Goal: Check status: Check status

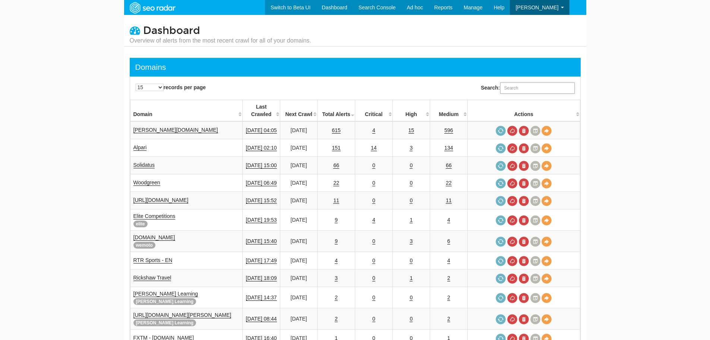
click at [520, 89] on input "Search:" at bounding box center [537, 87] width 75 height 11
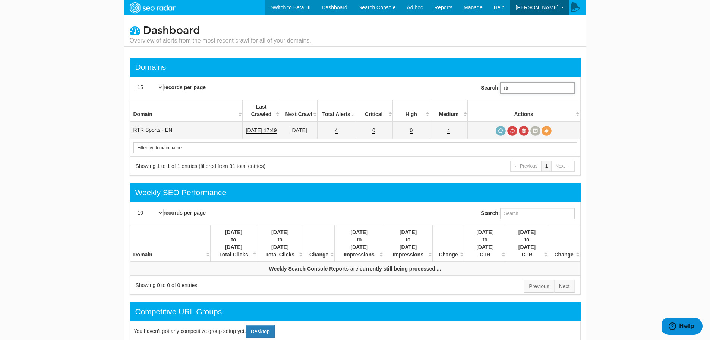
type input "rtr"
click at [148, 121] on td "RTR Sports - EN" at bounding box center [186, 130] width 113 height 18
click at [149, 127] on link "RTR Sports - EN" at bounding box center [152, 130] width 39 height 6
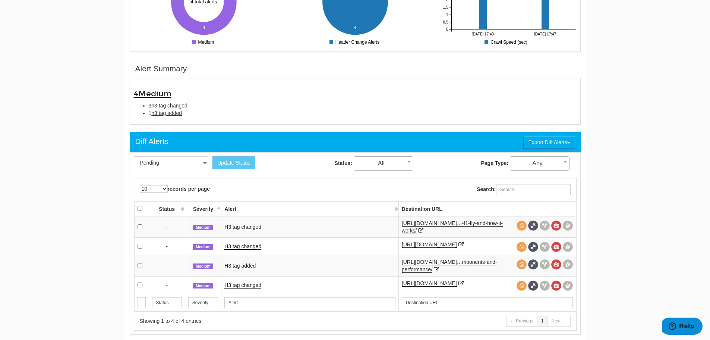
scroll to position [224, 0]
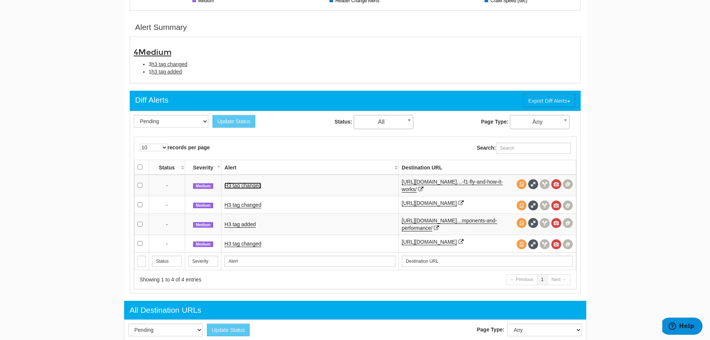
click at [243, 187] on link "H3 tag changed" at bounding box center [242, 185] width 37 height 6
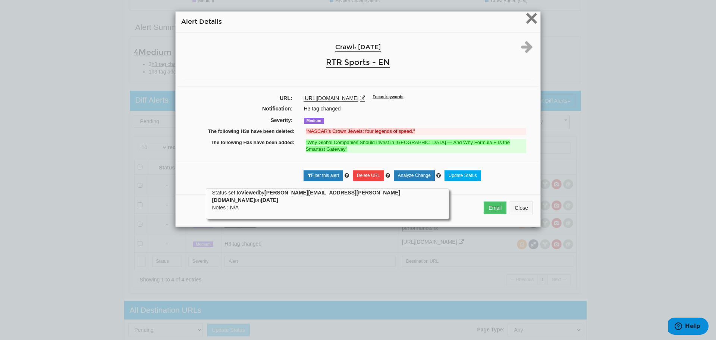
click at [533, 13] on span "×" at bounding box center [531, 18] width 13 height 25
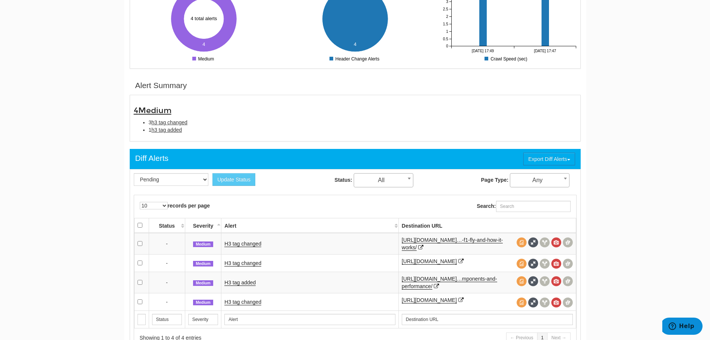
scroll to position [0, 0]
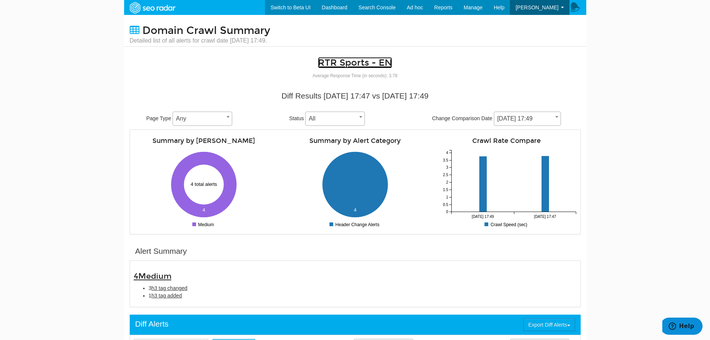
click at [362, 62] on link "RTR Sports - EN" at bounding box center [355, 62] width 74 height 11
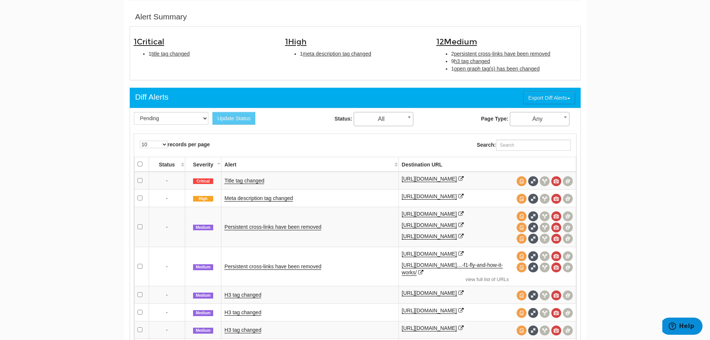
scroll to position [261, 0]
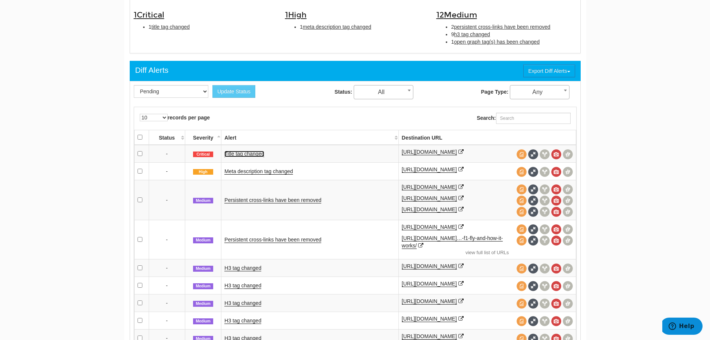
click at [251, 154] on link "Title tag changed" at bounding box center [244, 154] width 40 height 6
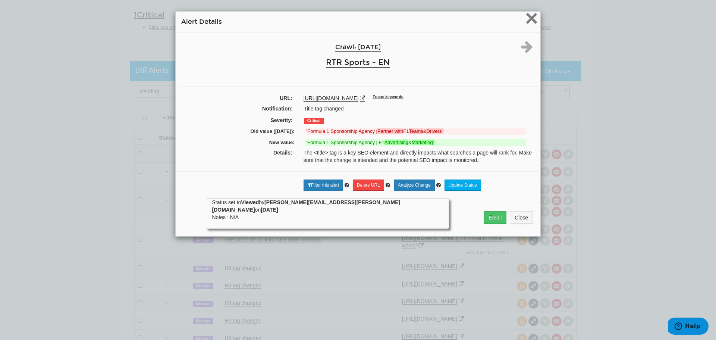
click at [532, 16] on span "×" at bounding box center [531, 18] width 13 height 25
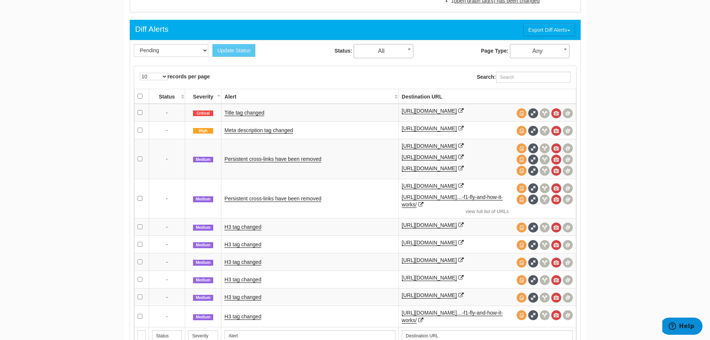
scroll to position [336, 0]
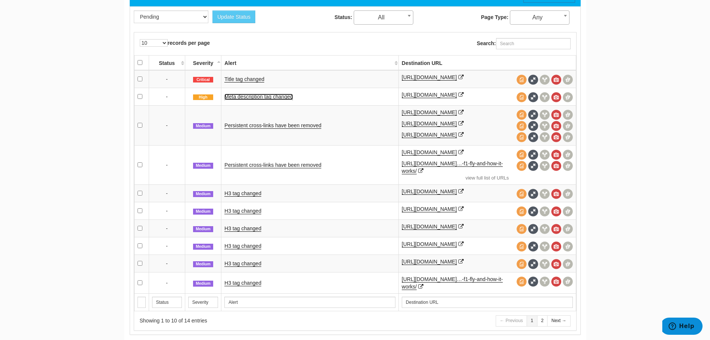
click at [265, 99] on link "Meta description tag changed" at bounding box center [258, 97] width 69 height 6
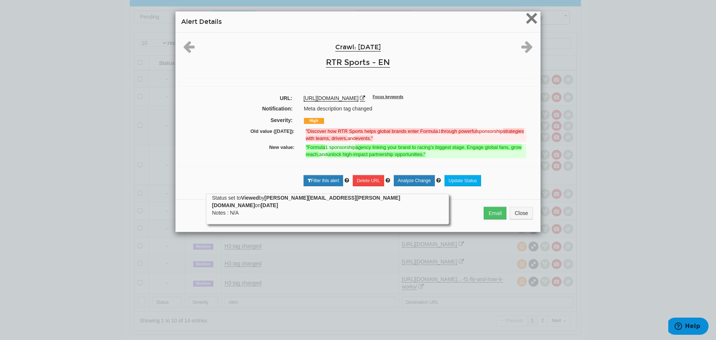
click at [528, 16] on span "×" at bounding box center [531, 18] width 13 height 25
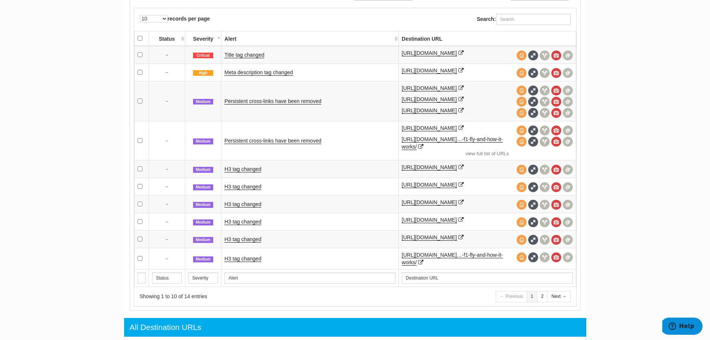
scroll to position [373, 0]
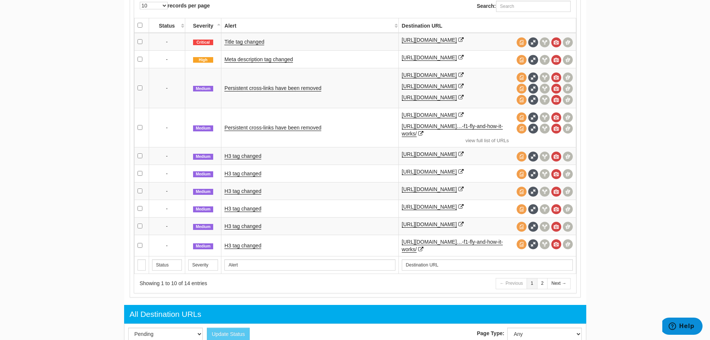
click at [283, 136] on td "Persistent cross-links have been removed" at bounding box center [309, 128] width 177 height 40
click at [283, 137] on td "Persistent cross-links have been removed" at bounding box center [309, 128] width 177 height 40
click at [284, 131] on link "Persistent cross-links have been removed" at bounding box center [272, 128] width 97 height 6
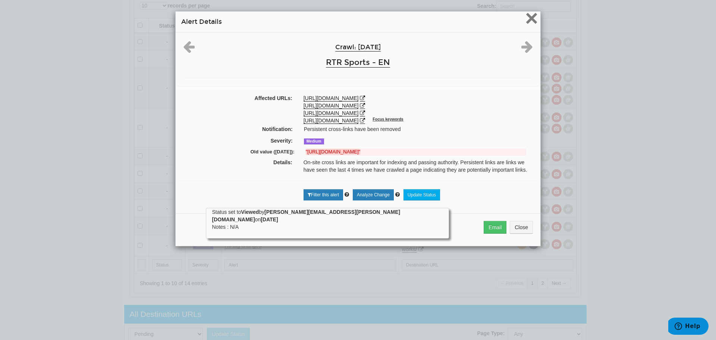
drag, startPoint x: 524, startPoint y: 23, endPoint x: 561, endPoint y: 3, distance: 42.5
click at [525, 23] on span "×" at bounding box center [531, 18] width 13 height 25
